Goal: Task Accomplishment & Management: Complete application form

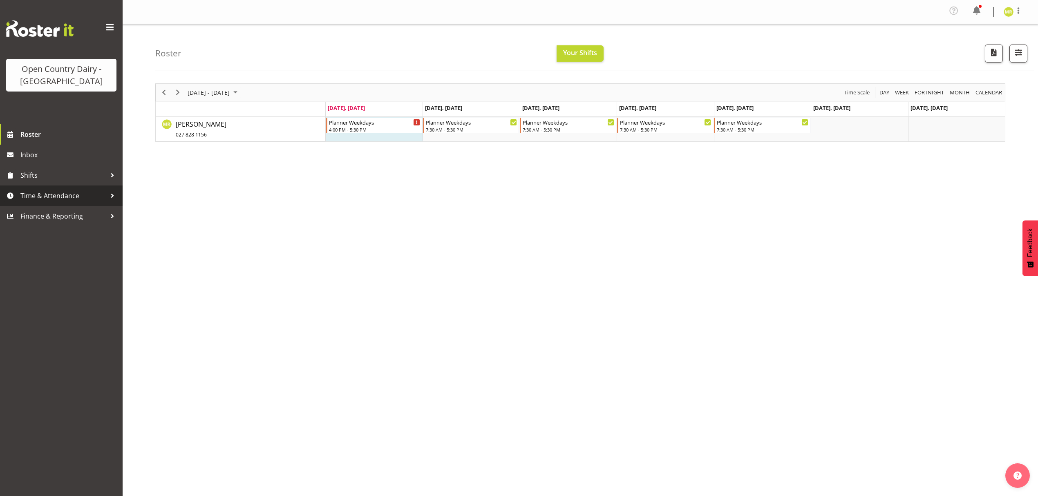
click at [85, 193] on span "Time & Attendance" at bounding box center [63, 196] width 86 height 12
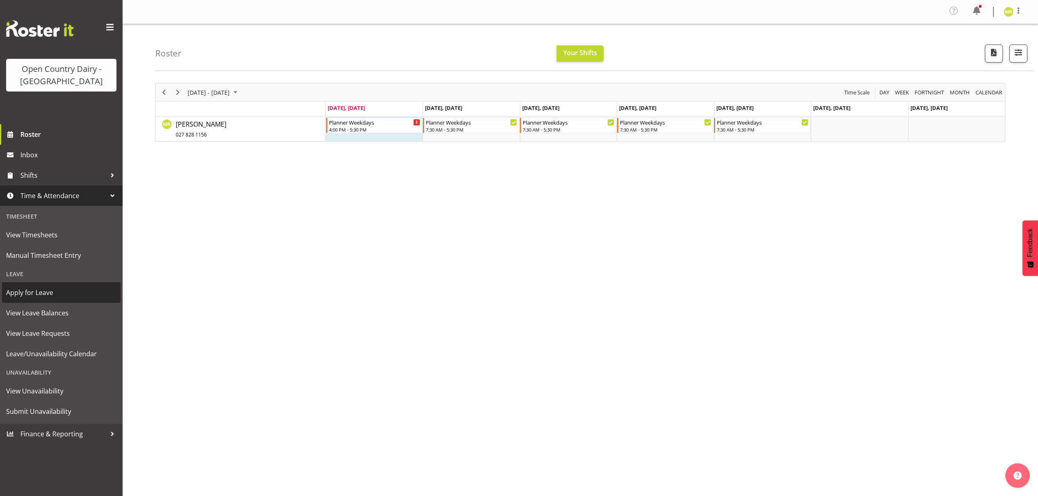
click at [66, 296] on span "Apply for Leave" at bounding box center [61, 292] width 110 height 12
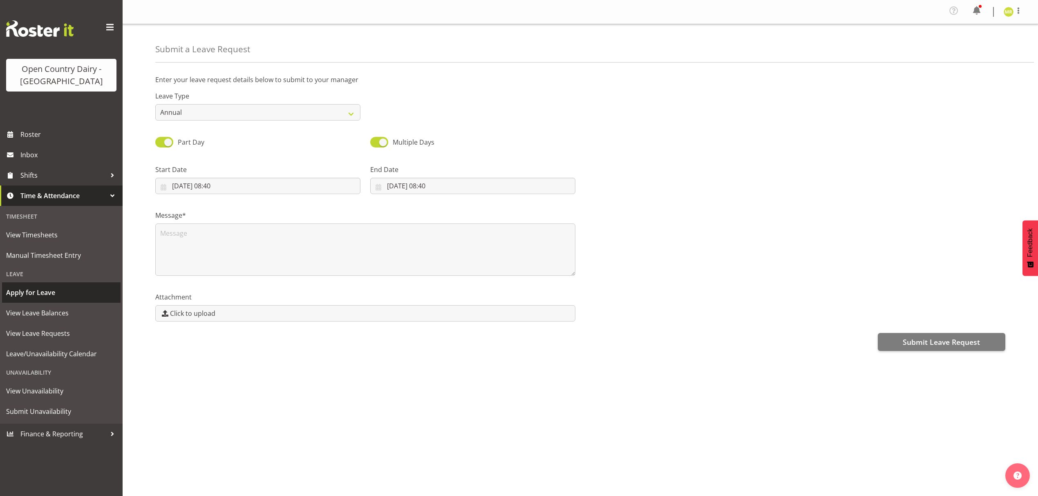
select select "8"
select select "2025"
select select "8"
select select "40"
click at [226, 186] on input "08/09/2025, 08:40" at bounding box center [257, 186] width 205 height 16
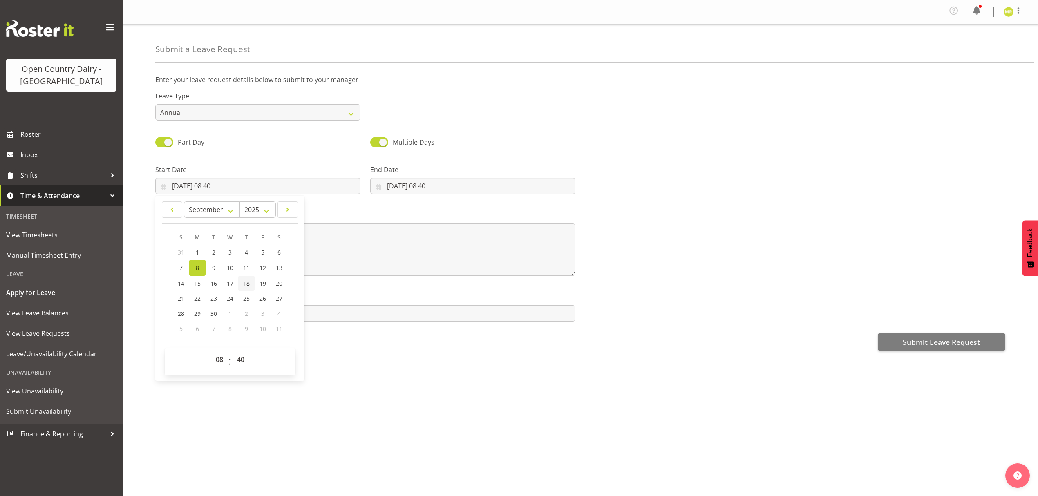
click at [250, 280] on link "18" at bounding box center [246, 283] width 16 height 15
type input "18/09/2025, 08:40"
click at [460, 188] on input "08/09/2025, 08:40" at bounding box center [472, 186] width 205 height 16
click at [480, 284] on span "19" at bounding box center [477, 283] width 7 height 8
type input "19/09/2025, 08:40"
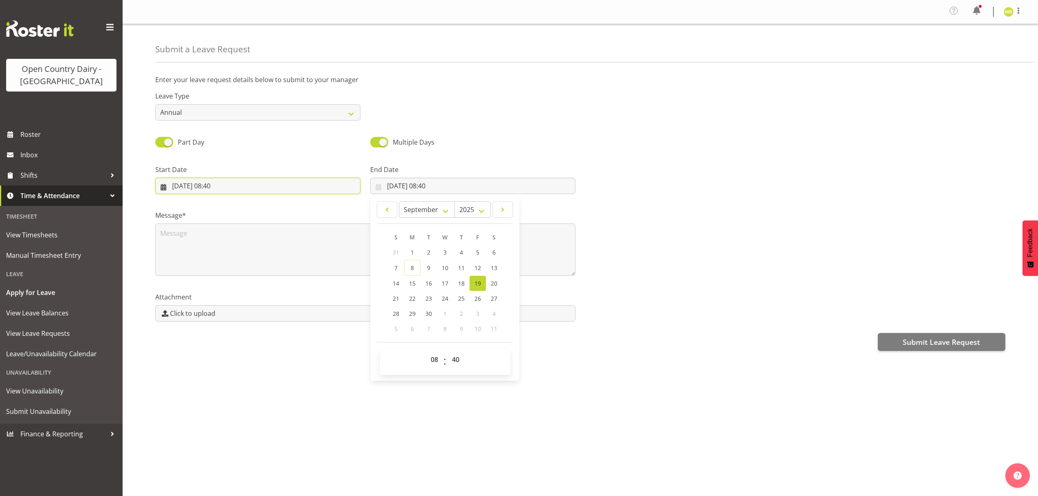
click at [210, 189] on input "18/09/2025, 08:40" at bounding box center [257, 186] width 205 height 16
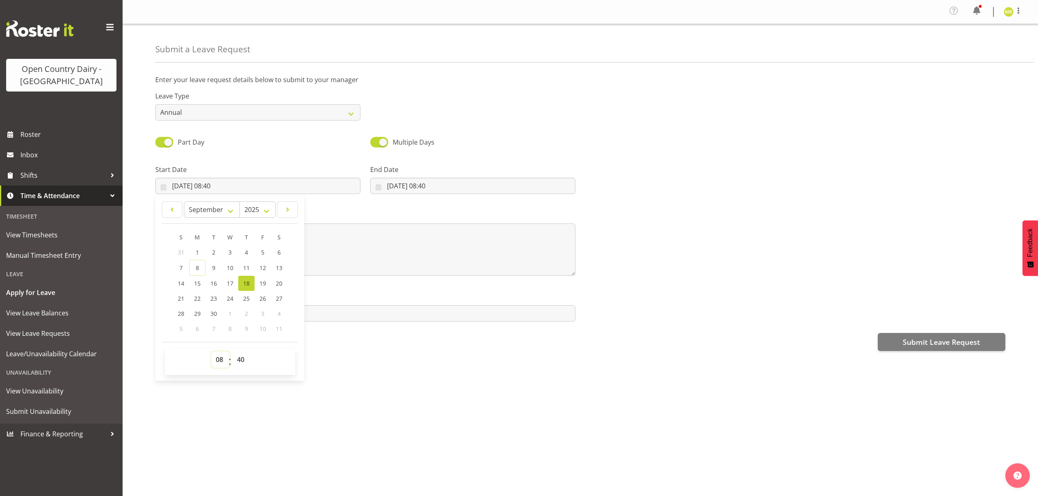
click at [217, 362] on select "00 01 02 03 04 05 06 07 08 09 10 11 12 13 14 15 16 17 18 19 20 21 22 23" at bounding box center [220, 359] width 18 height 16
select select "7"
click at [211, 353] on select "00 01 02 03 04 05 06 07 08 09 10 11 12 13 14 15 16 17 18 19 20 21 22 23" at bounding box center [220, 359] width 18 height 16
type input "18/09/2025, 07:40"
click at [241, 359] on select "00 01 02 03 04 05 06 07 08 09 10 11 12 13 14 15 16 17 18 19 20 21 22 23 24 25 2…" at bounding box center [241, 359] width 18 height 16
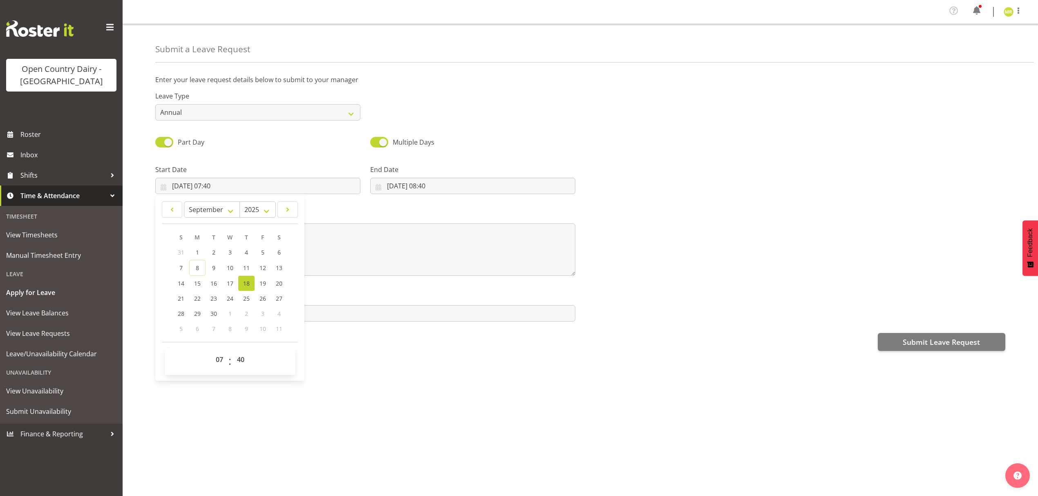
click at [239, 351] on div "00 01 02 03 04 05 06 07 08 09 10 11 12 13 14 15 16 17 18 19 20 21 22 23 : 00 01…" at bounding box center [230, 361] width 131 height 27
click at [241, 358] on select "00 01 02 03 04 05 06 07 08 09 10 11 12 13 14 15 16 17 18 19 20 21 22 23 24 25 2…" at bounding box center [241, 359] width 18 height 16
select select "0"
click at [232, 353] on select "00 01 02 03 04 05 06 07 08 09 10 11 12 13 14 15 16 17 18 19 20 21 22 23 24 25 2…" at bounding box center [241, 359] width 18 height 16
type input "18/09/2025, 07:00"
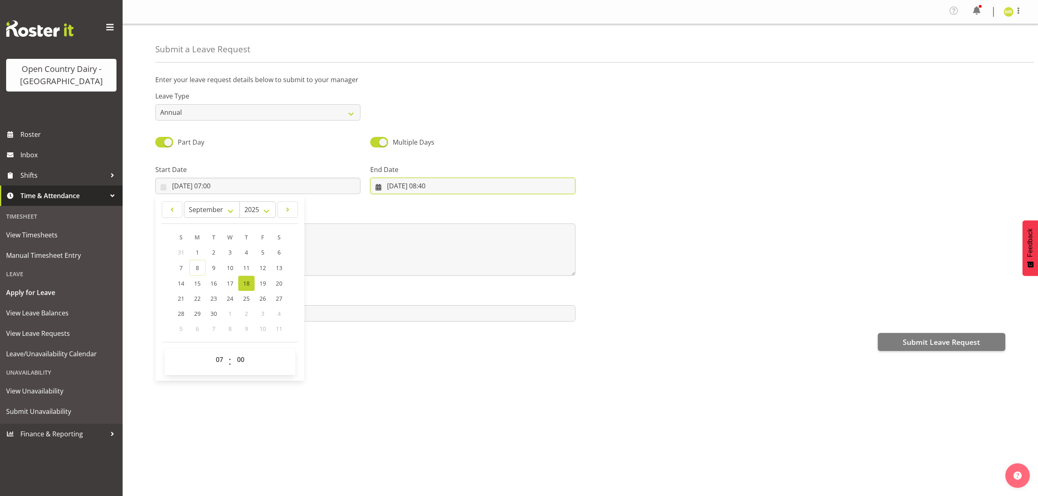
click at [434, 179] on input "19/09/2025, 08:40" at bounding box center [472, 186] width 205 height 16
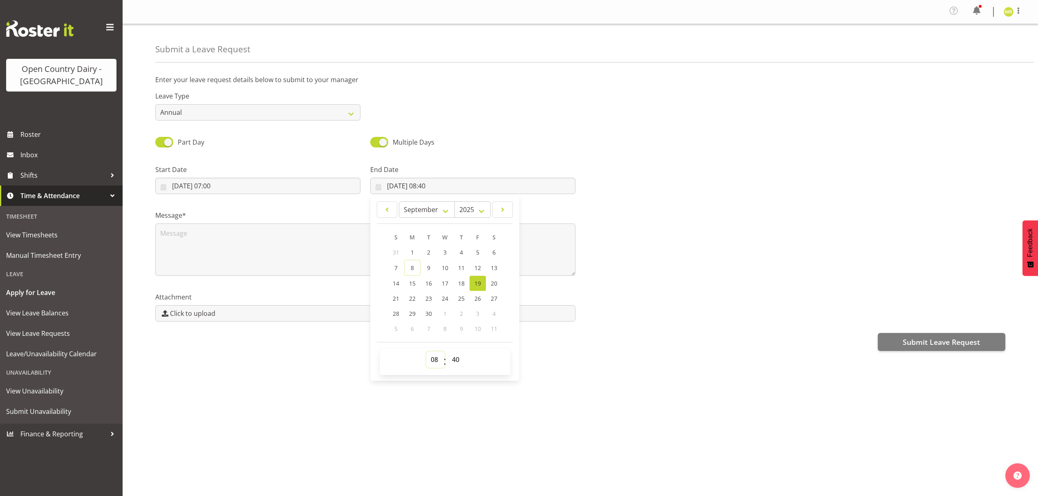
drag, startPoint x: 437, startPoint y: 360, endPoint x: 436, endPoint y: 355, distance: 4.5
click at [437, 360] on select "00 01 02 03 04 05 06 07 08 09 10 11 12 13 14 15 16 17 18 19 20 21 22 23" at bounding box center [435, 359] width 18 height 16
select select "16"
click at [426, 353] on select "00 01 02 03 04 05 06 07 08 09 10 11 12 13 14 15 16 17 18 19 20 21 22 23" at bounding box center [435, 359] width 18 height 16
type input "19/09/2025, 16:40"
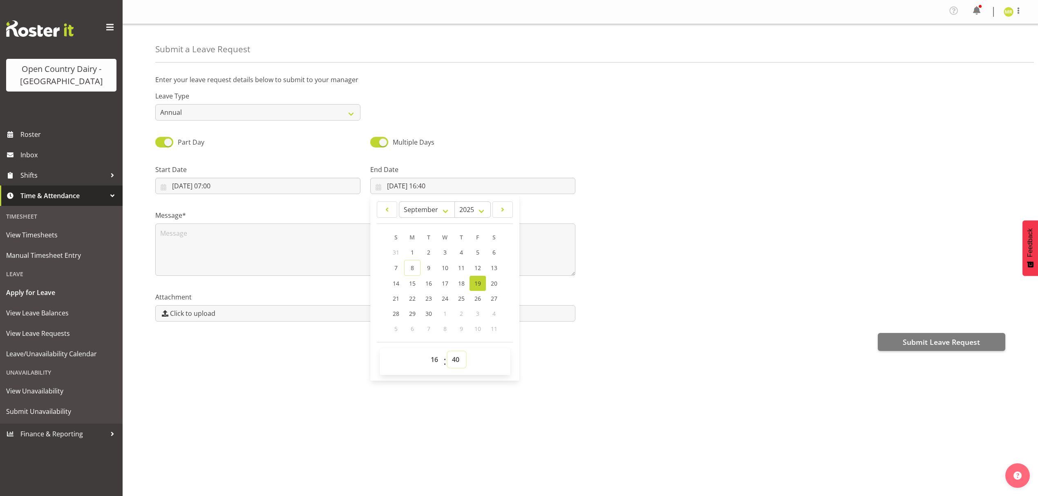
drag, startPoint x: 456, startPoint y: 360, endPoint x: 459, endPoint y: 354, distance: 6.8
click at [458, 360] on select "00 01 02 03 04 05 06 07 08 09 10 11 12 13 14 15 16 17 18 19 20 21 22 23 24 25 2…" at bounding box center [456, 359] width 18 height 16
select select "0"
click at [447, 353] on select "00 01 02 03 04 05 06 07 08 09 10 11 12 13 14 15 16 17 18 19 20 21 22 23 24 25 2…" at bounding box center [456, 359] width 18 height 16
type input "19/09/2025, 16:00"
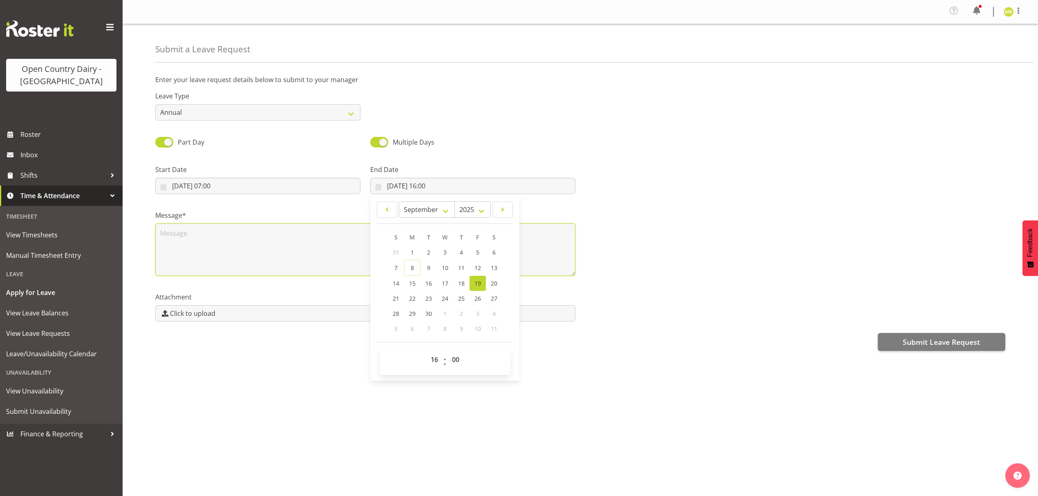
click at [244, 238] on textarea at bounding box center [365, 249] width 420 height 52
click at [204, 235] on textarea "In wellington to W.O.W" at bounding box center [365, 249] width 420 height 52
click at [207, 235] on textarea "In wellington to W.O.W" at bounding box center [365, 249] width 420 height 52
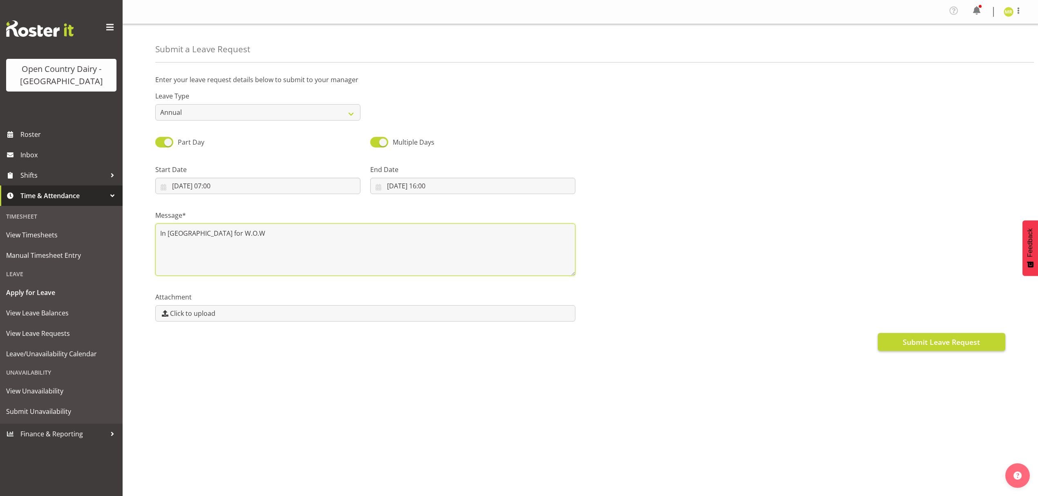
type textarea "In wellington for W.O.W"
click at [972, 337] on span "Submit Leave Request" at bounding box center [941, 342] width 77 height 11
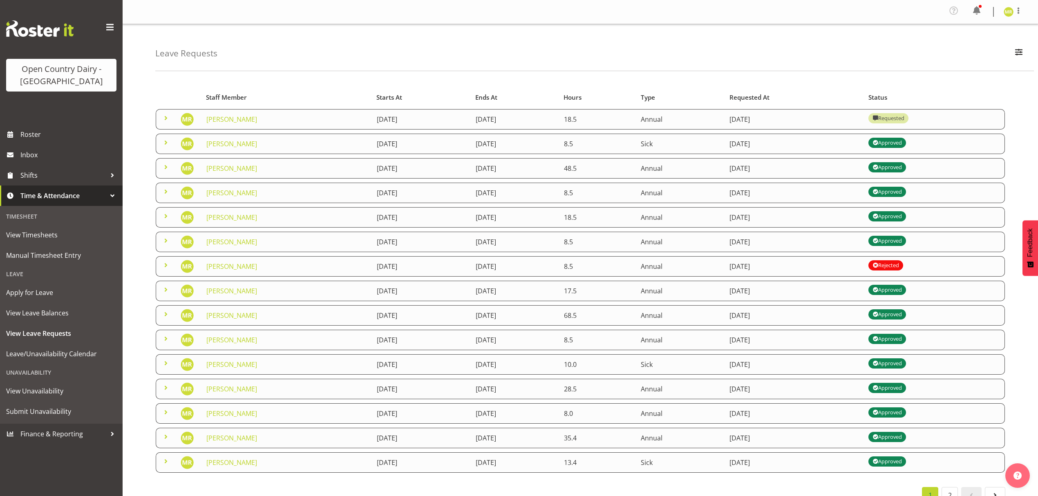
click at [1017, 2] on div "Profile Log Out" at bounding box center [580, 12] width 915 height 24
click at [1014, 12] on span at bounding box center [1018, 11] width 10 height 10
click at [975, 47] on link "Log Out" at bounding box center [984, 45] width 78 height 15
